Goal: Information Seeking & Learning: Learn about a topic

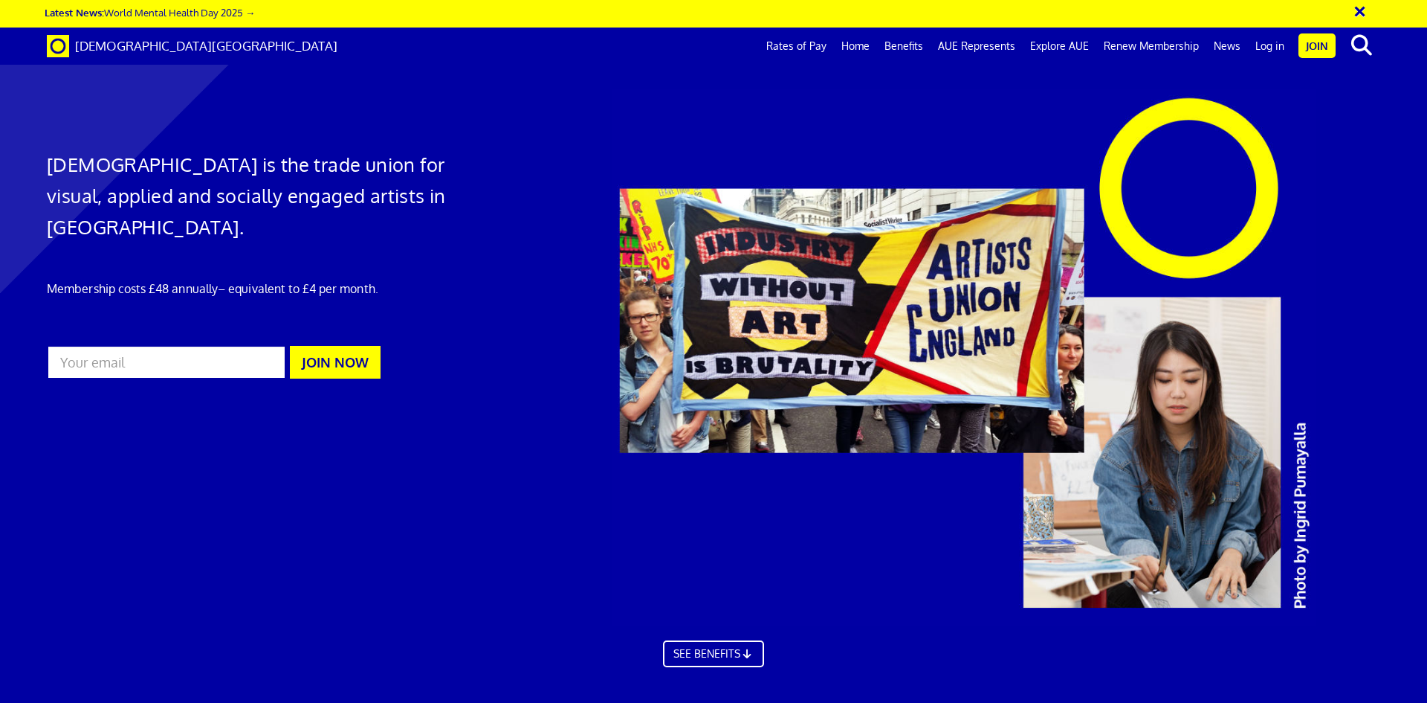
scroll to position [0, 23]
click at [862, 45] on link "Home" at bounding box center [855, 46] width 43 height 37
click at [1234, 55] on link "News" at bounding box center [1228, 46] width 42 height 37
click at [1229, 43] on link "News" at bounding box center [1228, 46] width 42 height 37
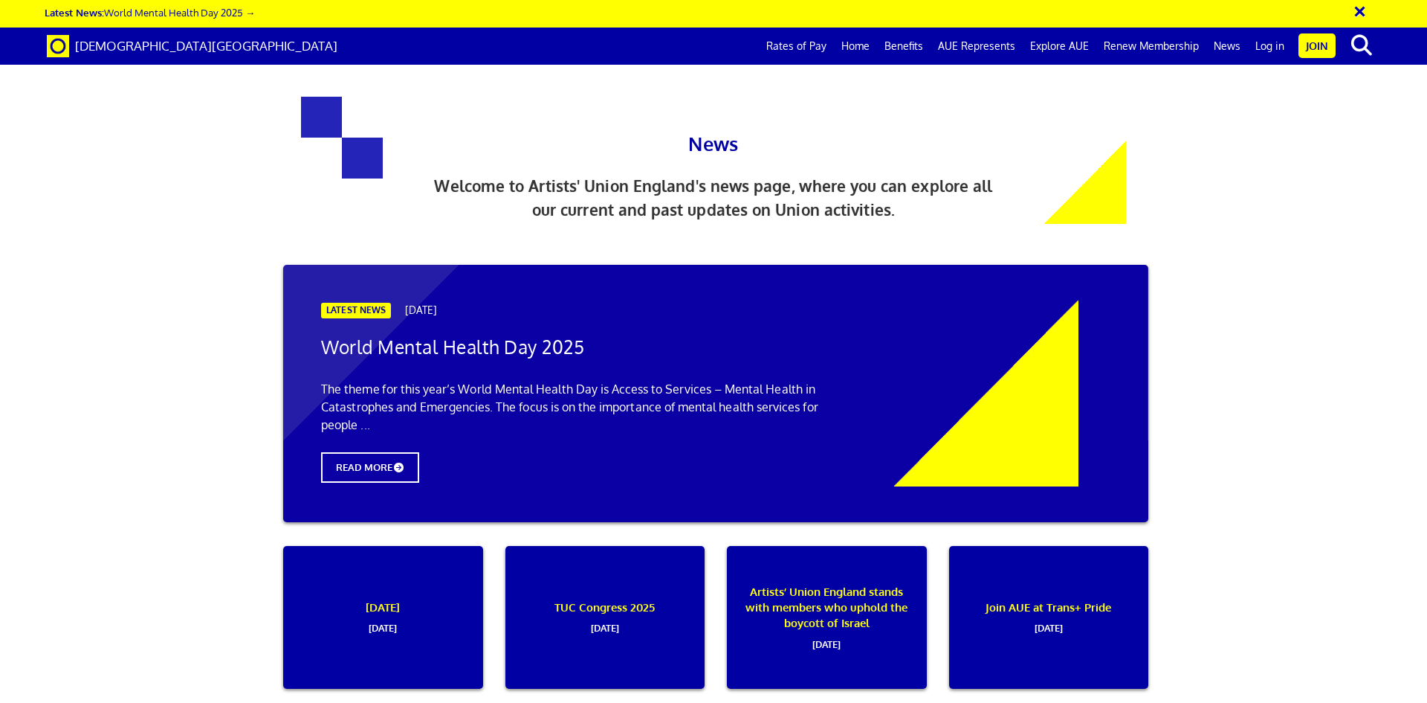
scroll to position [1264, 0]
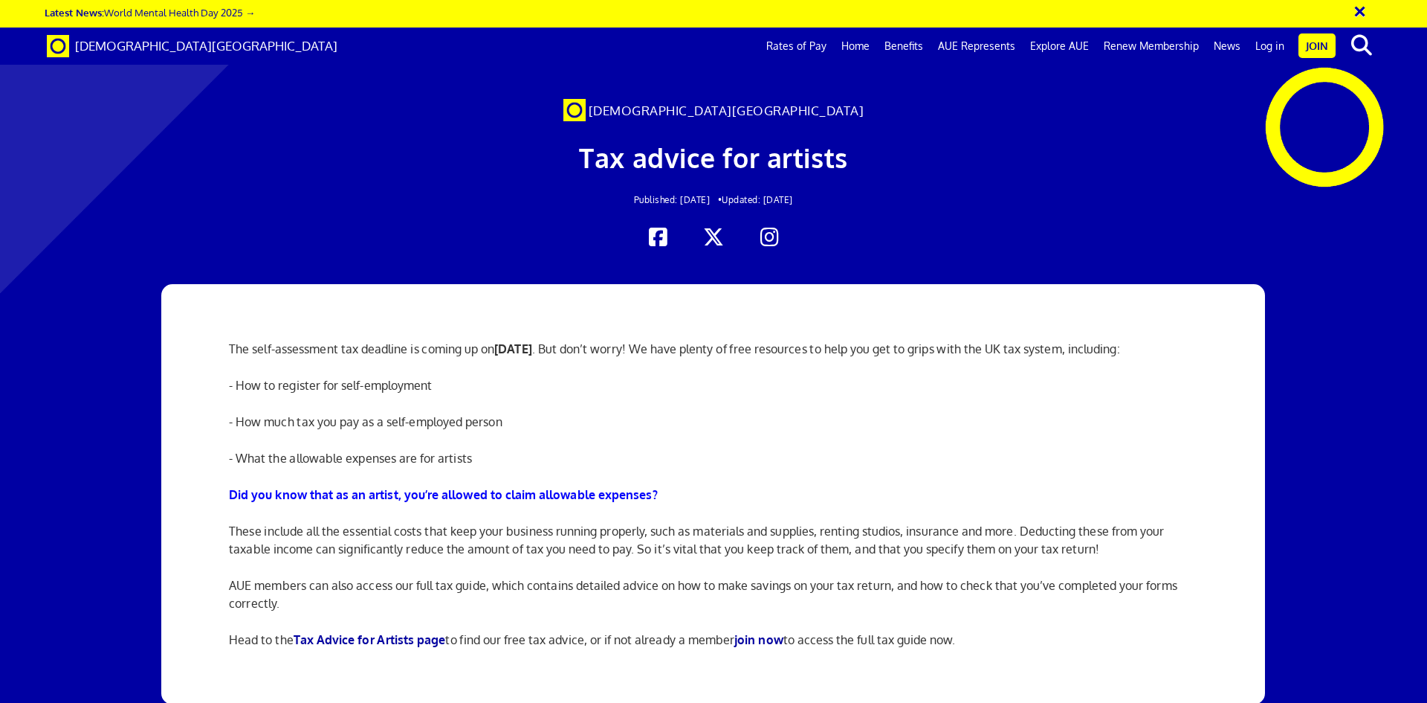
scroll to position [74, 0]
click at [619, 487] on strong "Did you know that as an artist, you’re allowed to claim allowable expenses?" at bounding box center [443, 494] width 429 height 15
click at [642, 487] on strong "Did you know that as an artist, you’re allowed to claim allowable expenses?" at bounding box center [443, 494] width 429 height 15
drag, startPoint x: 585, startPoint y: 417, endPoint x: 572, endPoint y: 420, distance: 13.7
click at [572, 487] on strong "Did you know that as an artist, you’re allowed to claim allowable expenses?" at bounding box center [443, 494] width 429 height 15
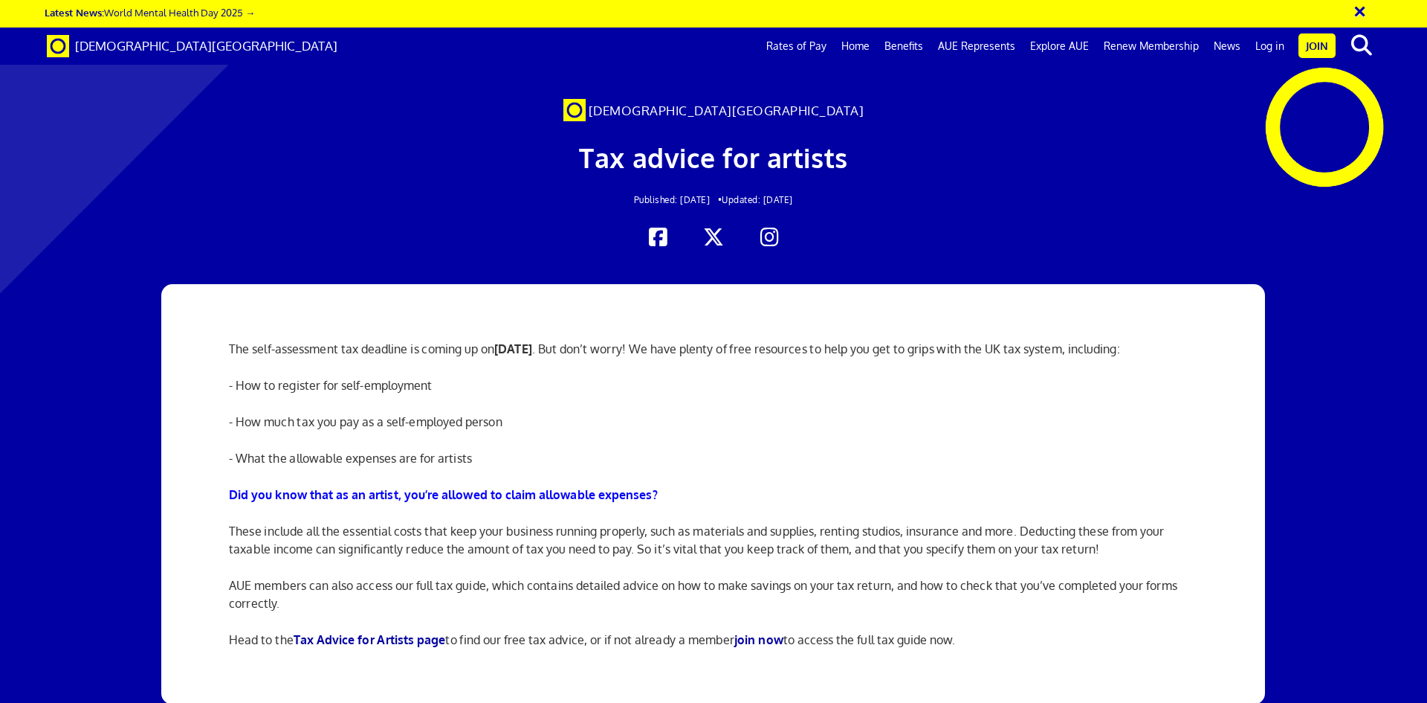
drag, startPoint x: 572, startPoint y: 419, endPoint x: 903, endPoint y: 336, distance: 341.0
click at [903, 336] on div "The self-assessment tax deadline is coming up on [DATE] . But don’t worry! We h…" at bounding box center [714, 494] width 992 height 420
drag, startPoint x: 575, startPoint y: 418, endPoint x: 508, endPoint y: 417, distance: 67.7
click at [508, 487] on strong "Did you know that as an artist, you’re allowed to claim allowable expenses?" at bounding box center [443, 494] width 429 height 15
click at [666, 485] on p "Did you know that as an artist, you’re allowed to claim allowable expenses?" at bounding box center [713, 494] width 969 height 18
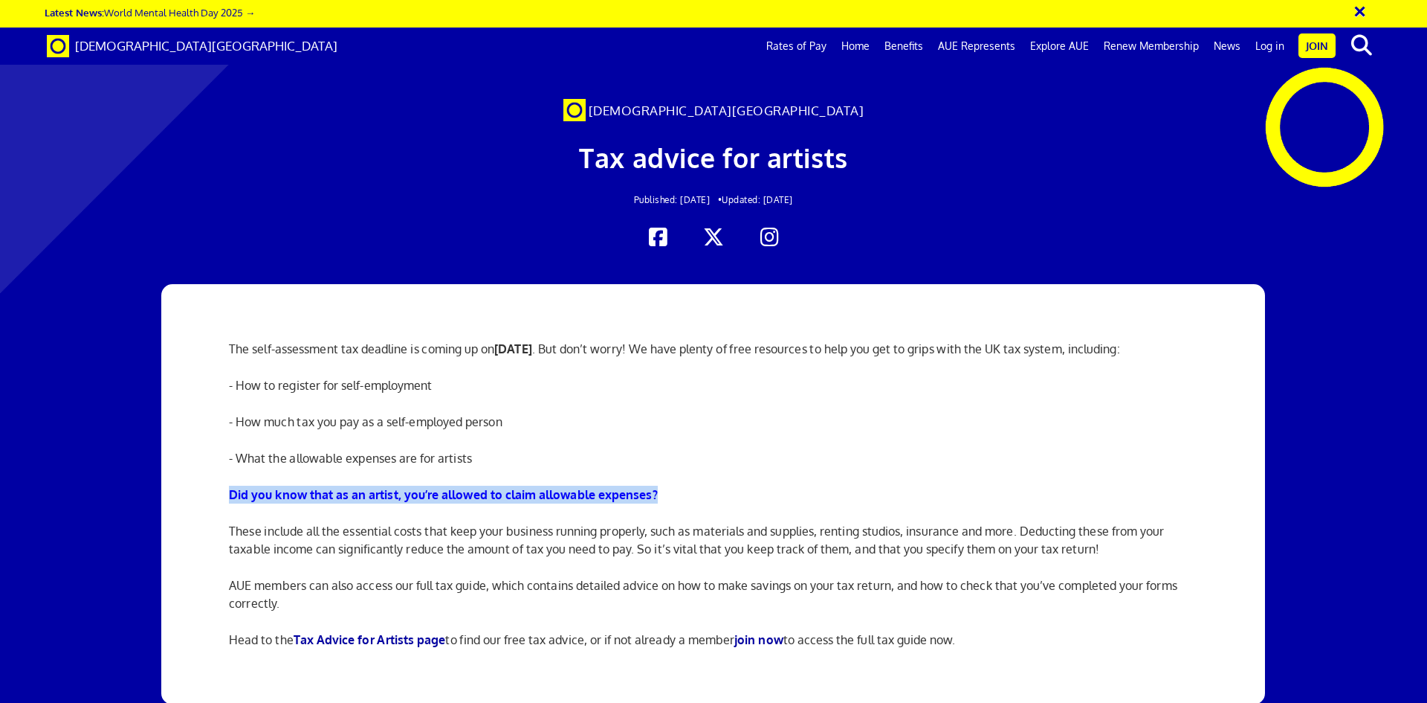
drag, startPoint x: 659, startPoint y: 417, endPoint x: 230, endPoint y: 404, distance: 429.2
click at [225, 404] on div "The self-assessment tax deadline is coming up on [DATE] . But don’t worry! We h…" at bounding box center [714, 494] width 992 height 420
copy strong "Did you know that as an artist, you’re allowed to claim allowable expenses?"
